Goal: Navigation & Orientation: Find specific page/section

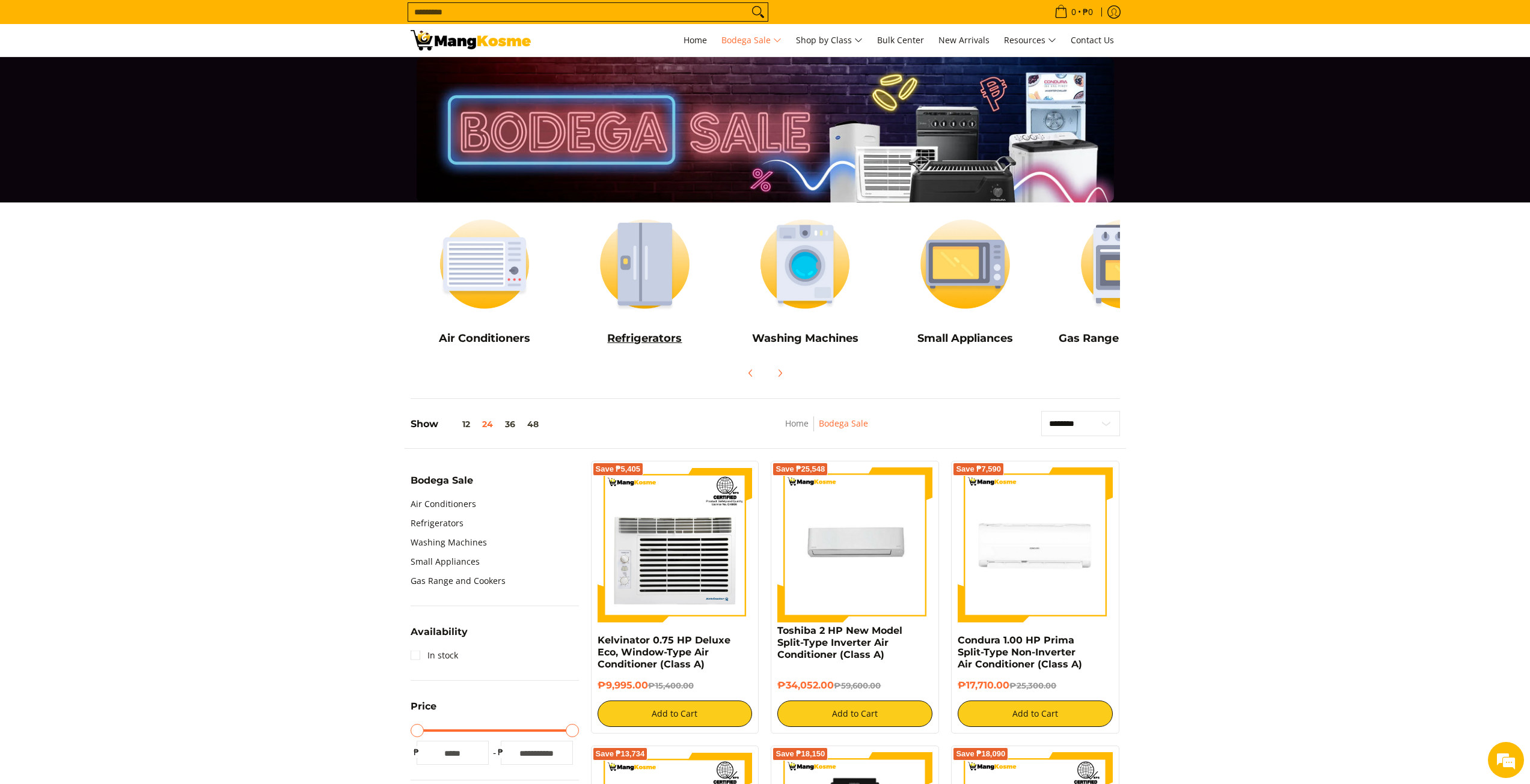
click at [647, 333] on h5 "Refrigerators" at bounding box center [644, 338] width 148 height 14
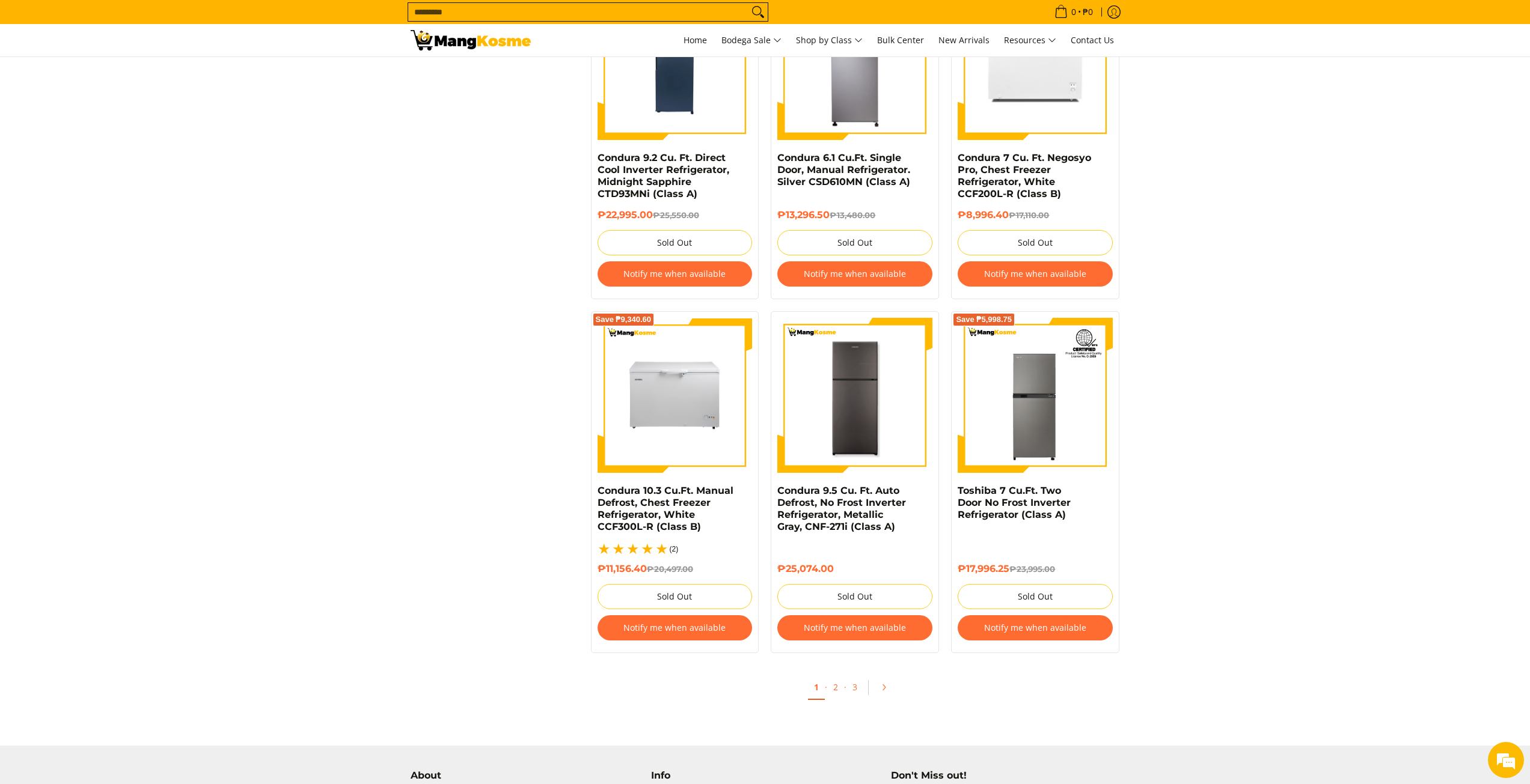
scroll to position [2464, 0]
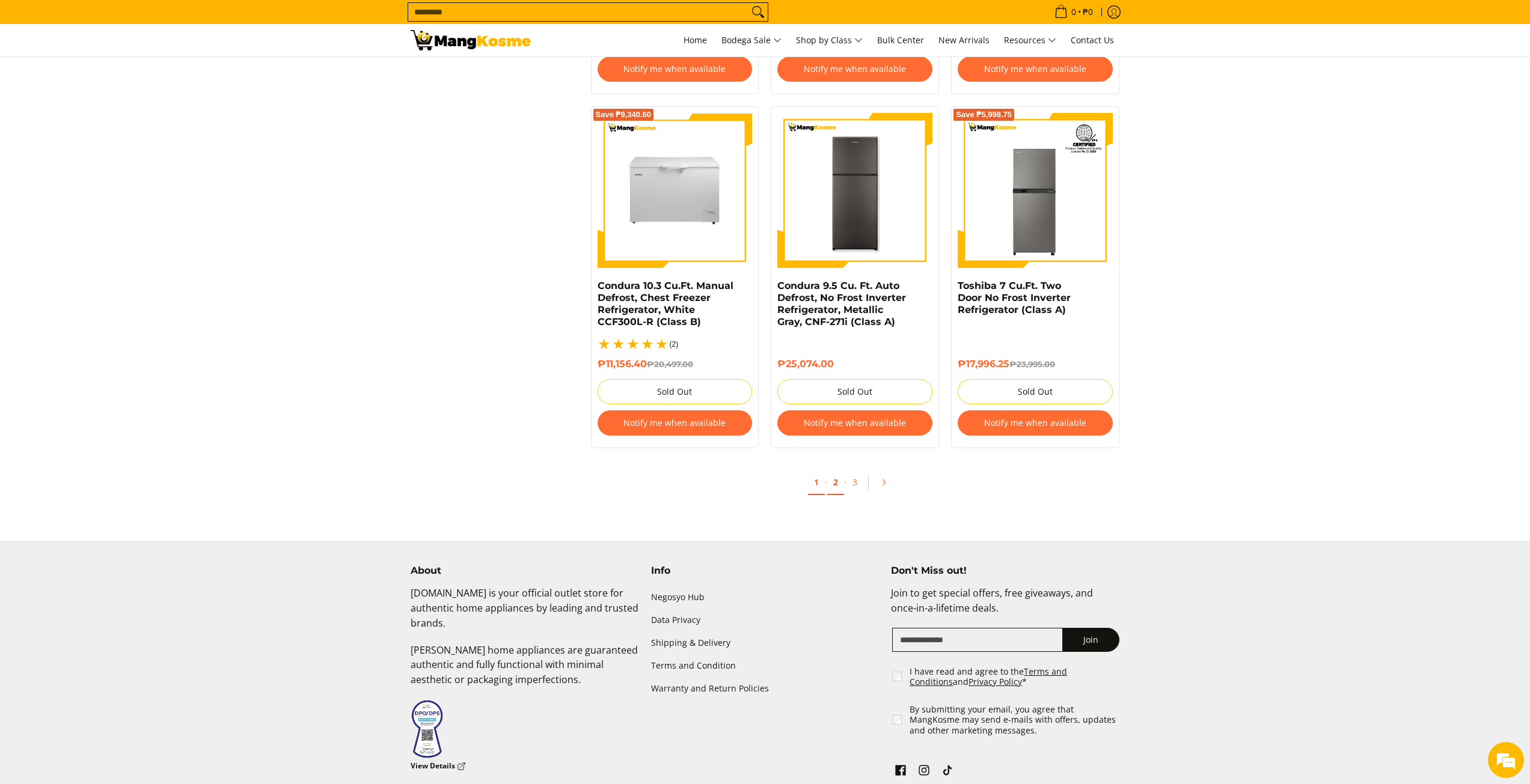
click at [834, 472] on link "2" at bounding box center [835, 483] width 17 height 25
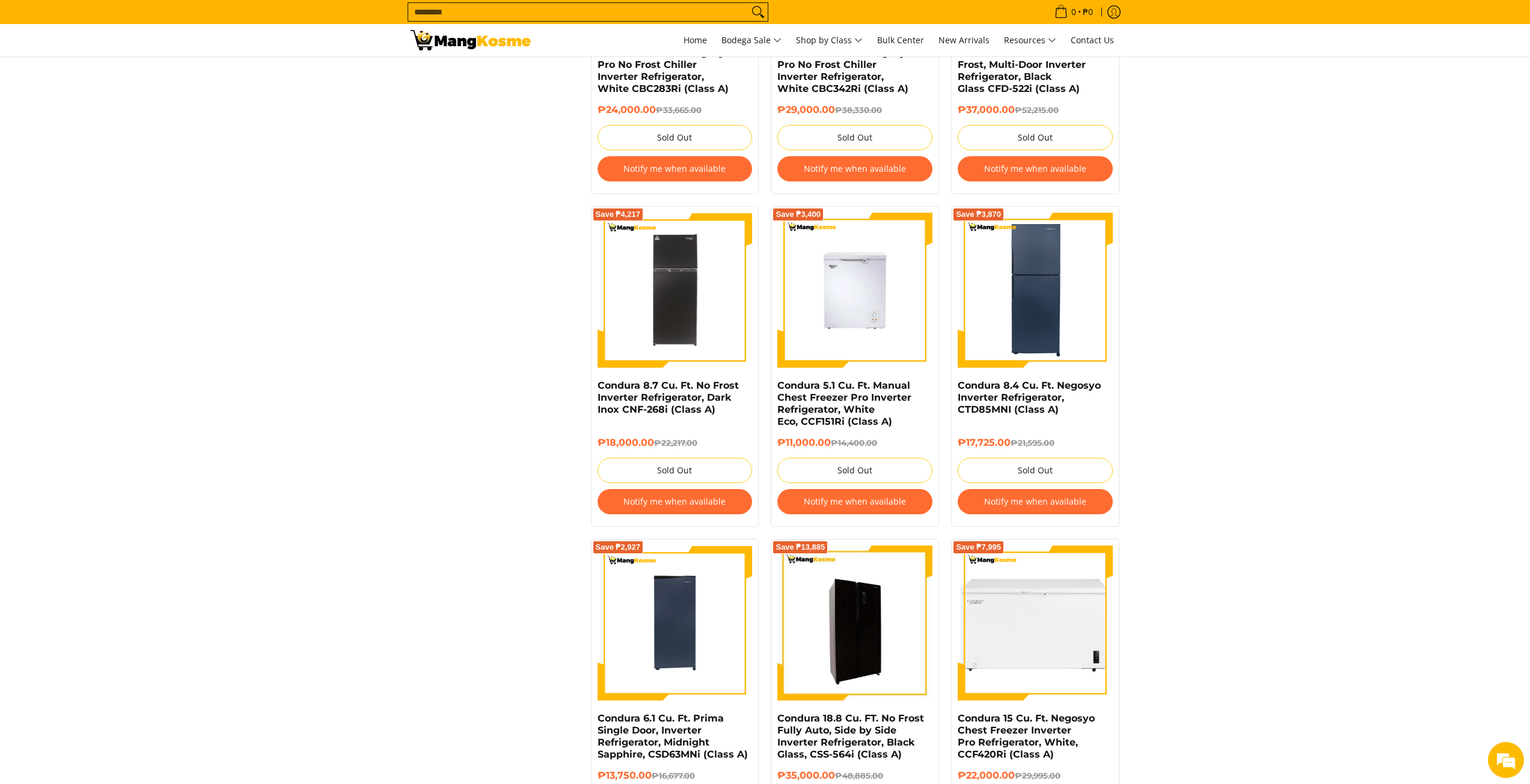
scroll to position [2344, 0]
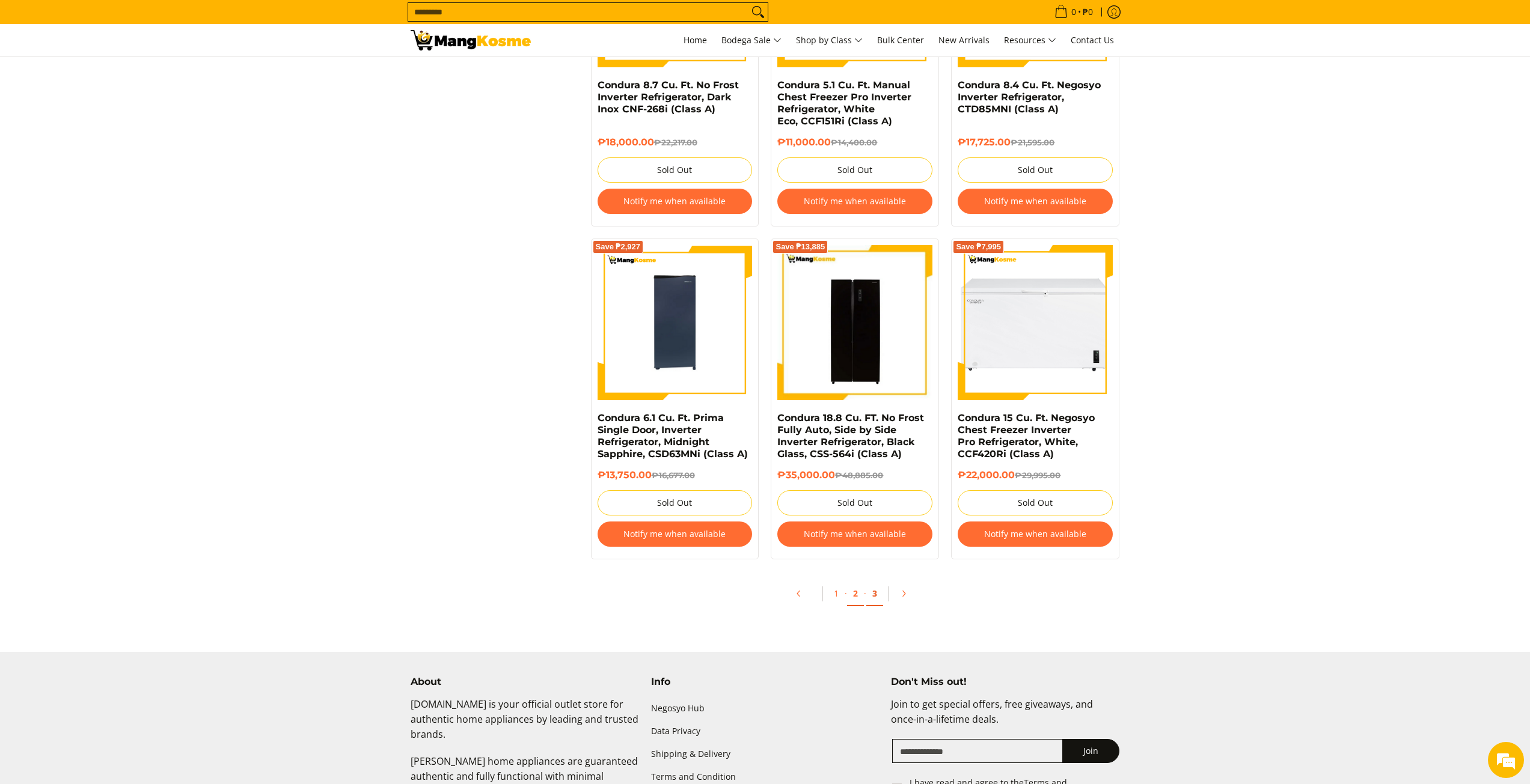
click at [880, 590] on link "3" at bounding box center [874, 594] width 17 height 25
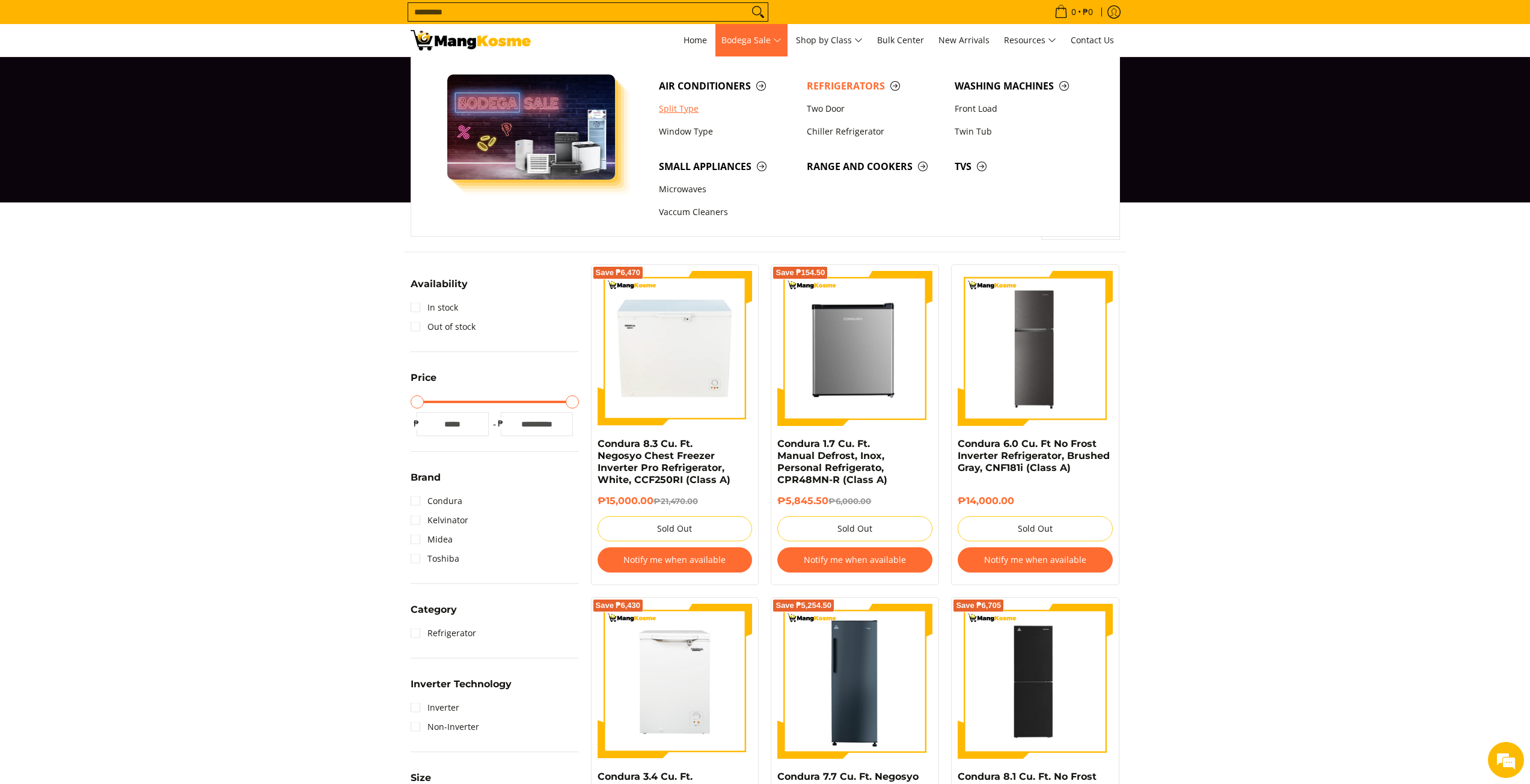
click at [691, 105] on link "Split Type" at bounding box center [726, 109] width 148 height 23
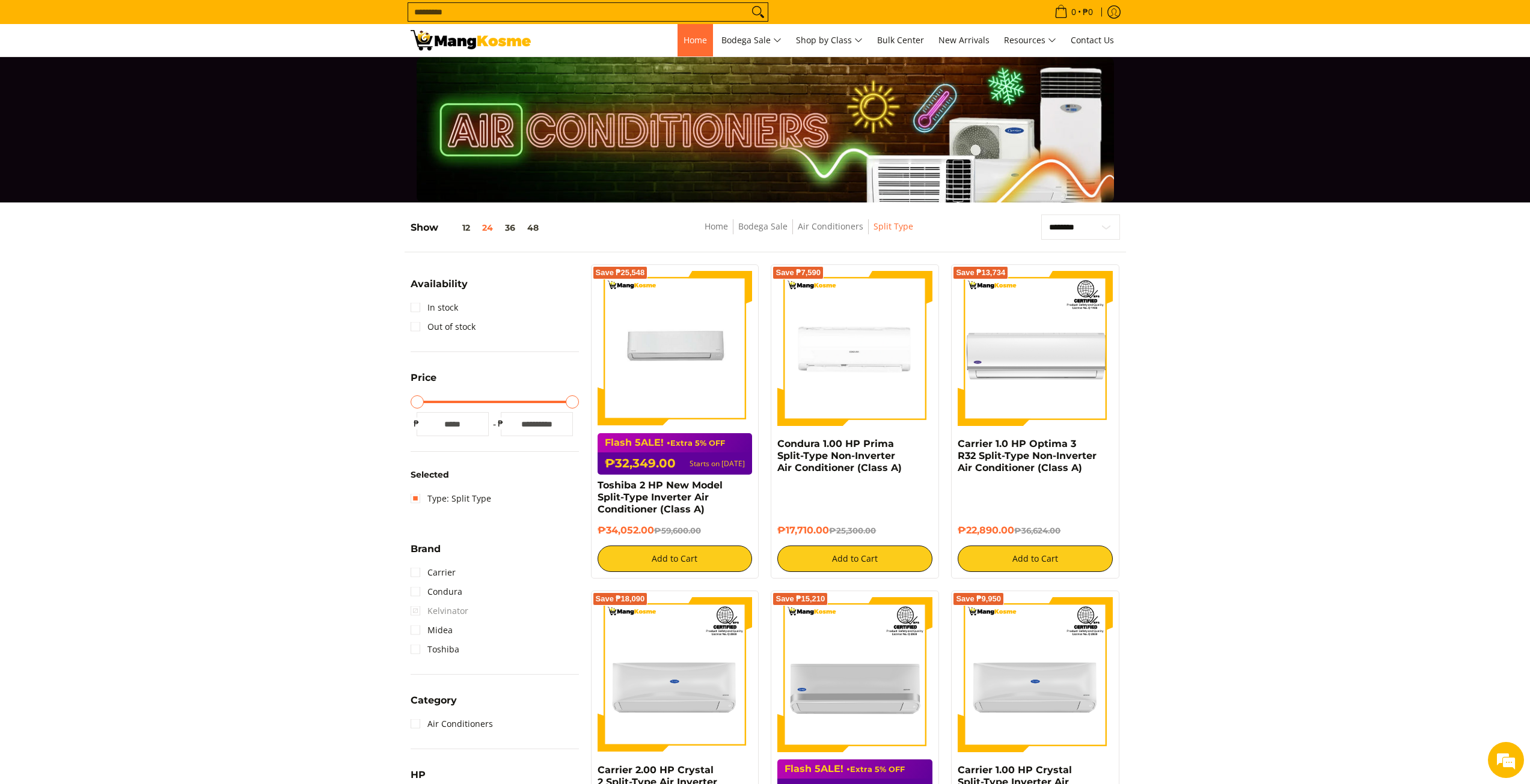
click at [685, 44] on span "Home" at bounding box center [695, 40] width 23 height 12
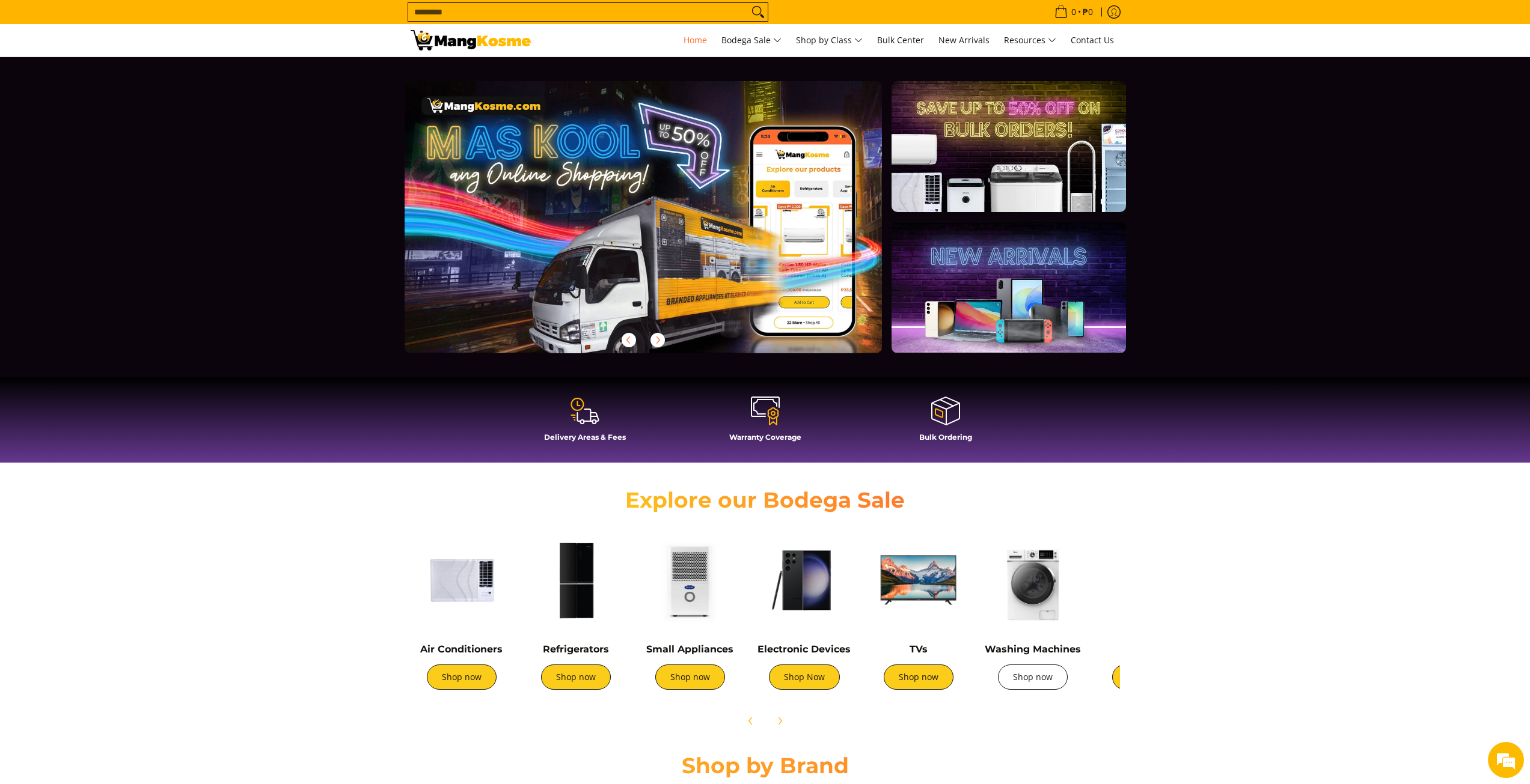
click at [1040, 679] on link "Shop now" at bounding box center [1033, 677] width 69 height 25
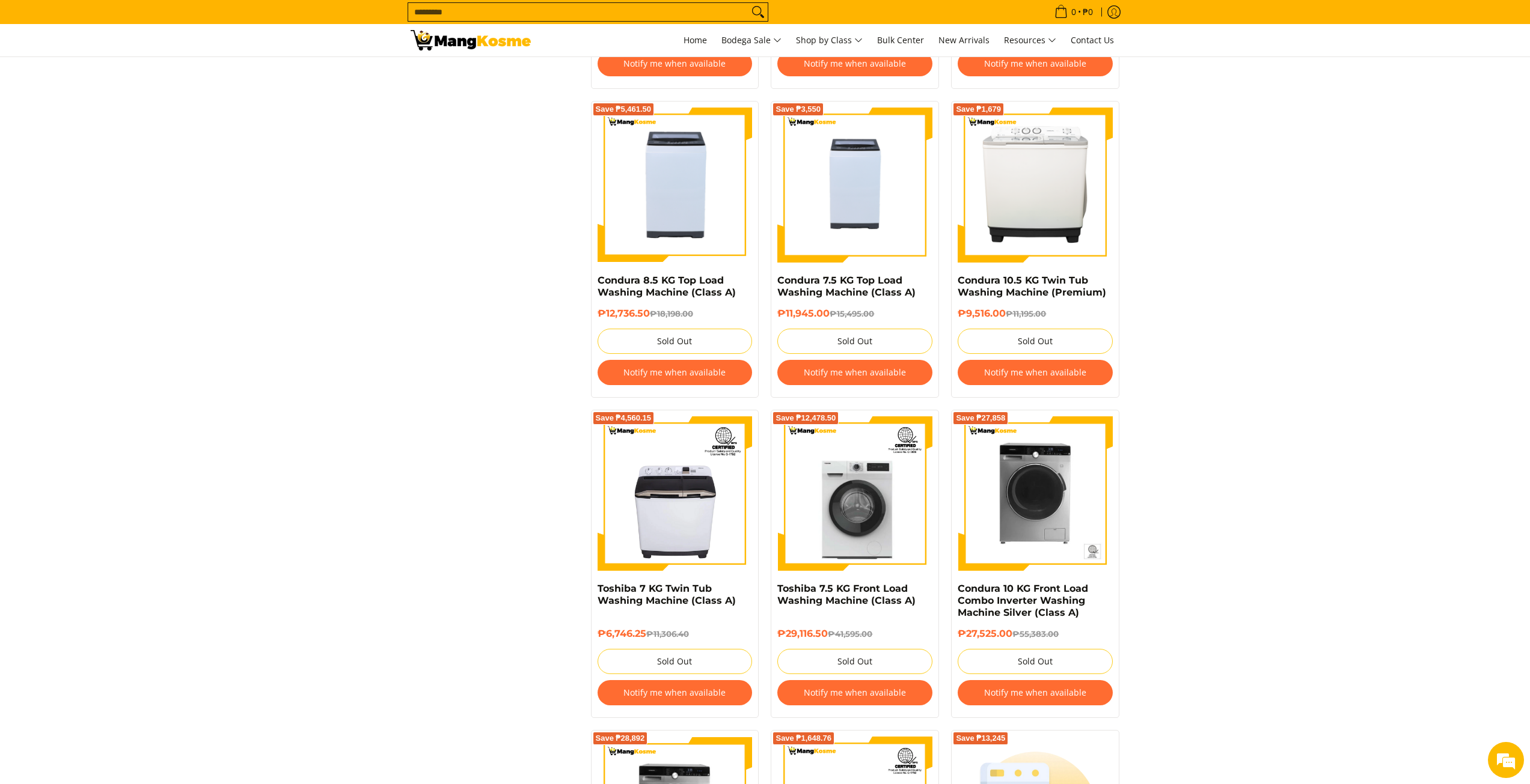
scroll to position [1442, 0]
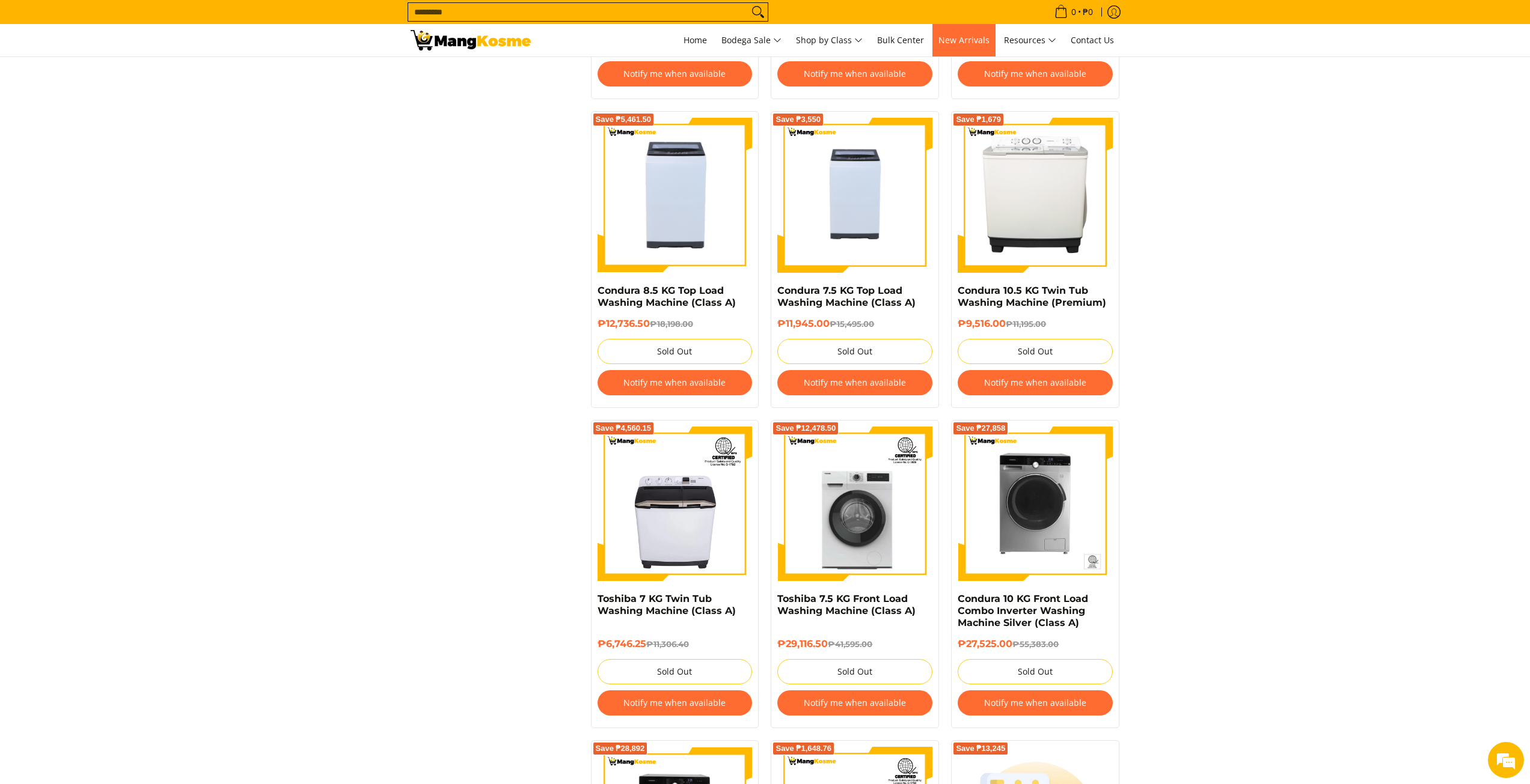
click at [982, 45] on span "New Arrivals" at bounding box center [963, 40] width 51 height 12
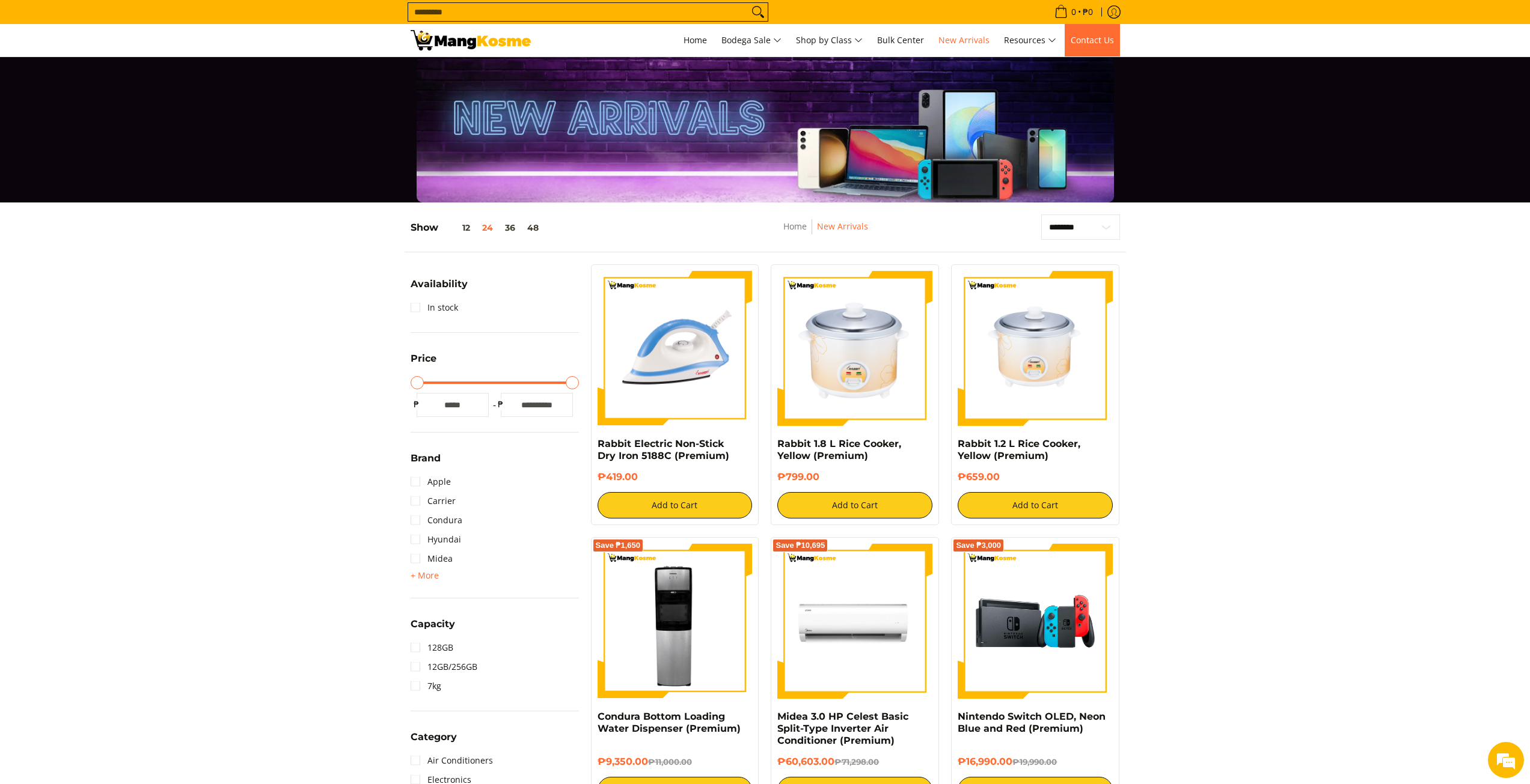
click at [1095, 43] on span "Contact Us" at bounding box center [1092, 40] width 43 height 12
